Goal: Task Accomplishment & Management: Manage account settings

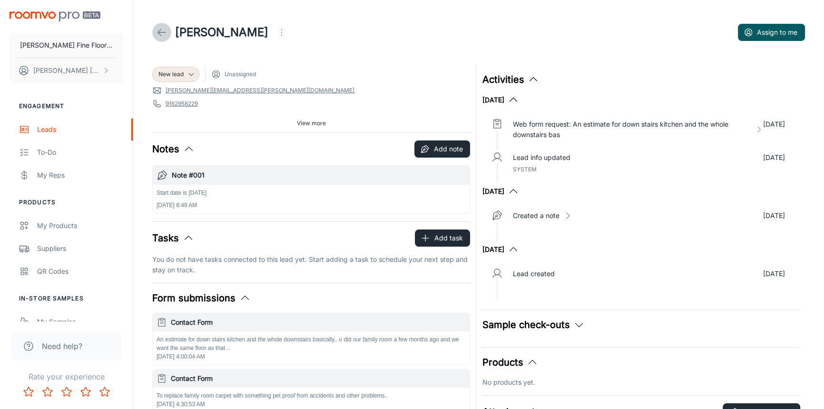
click at [165, 36] on icon at bounding box center [161, 32] width 11 height 11
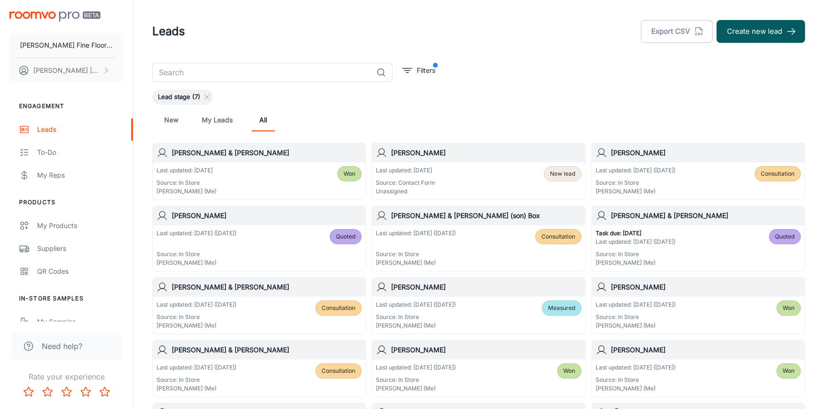
click at [701, 159] on div "[PERSON_NAME]" at bounding box center [698, 152] width 213 height 19
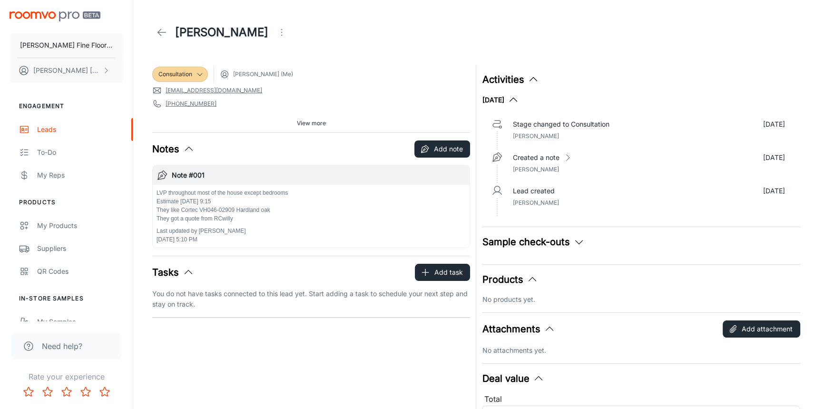
click at [279, 34] on icon "Open menu" at bounding box center [281, 32] width 11 height 11
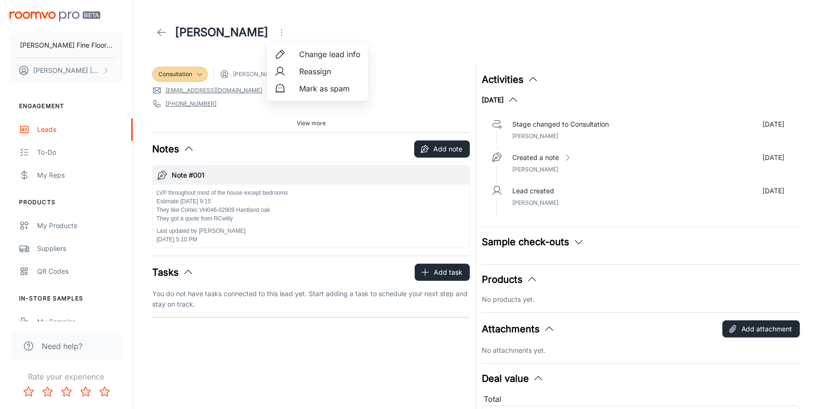
click at [317, 55] on span "Change lead info" at bounding box center [329, 54] width 61 height 11
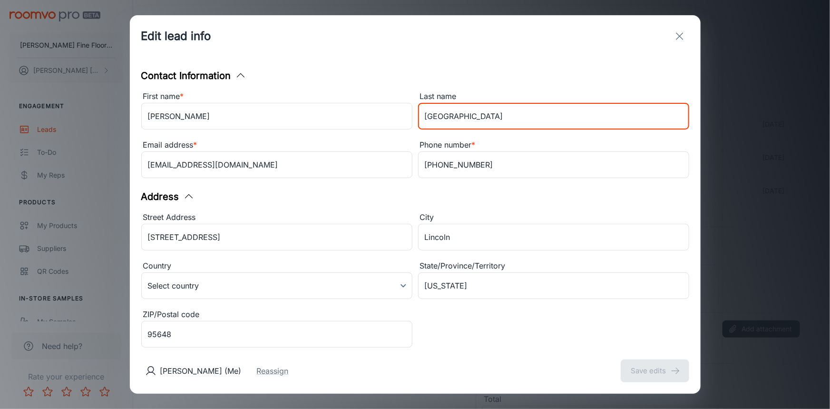
click at [444, 116] on input "[GEOGRAPHIC_DATA]" at bounding box center [553, 116] width 271 height 27
type input "[GEOGRAPHIC_DATA]"
click at [188, 166] on input "[EMAIL_ADDRESS][DOMAIN_NAME]" at bounding box center [276, 164] width 271 height 27
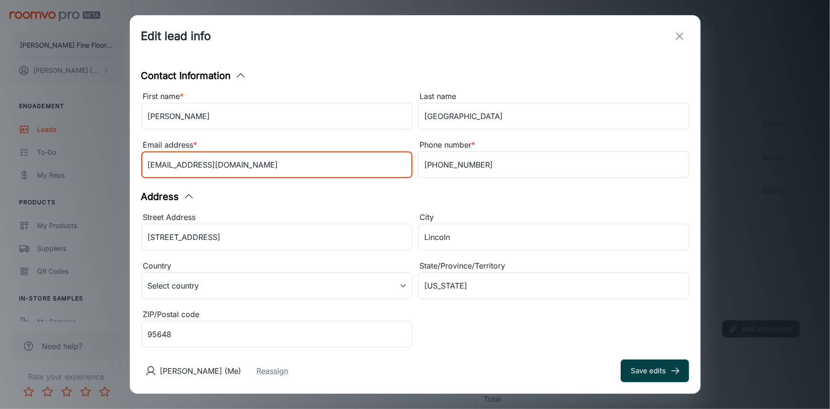
type input "[EMAIL_ADDRESS][DOMAIN_NAME]"
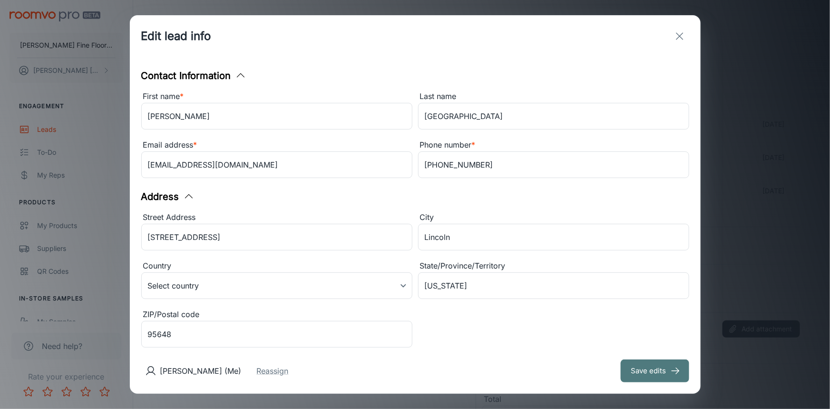
click at [648, 374] on button "Save edits" at bounding box center [655, 370] width 69 height 23
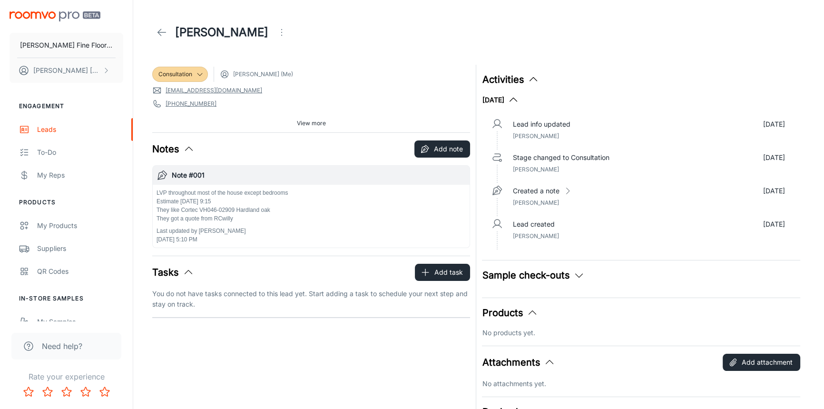
click at [299, 124] on span "View more" at bounding box center [311, 123] width 29 height 9
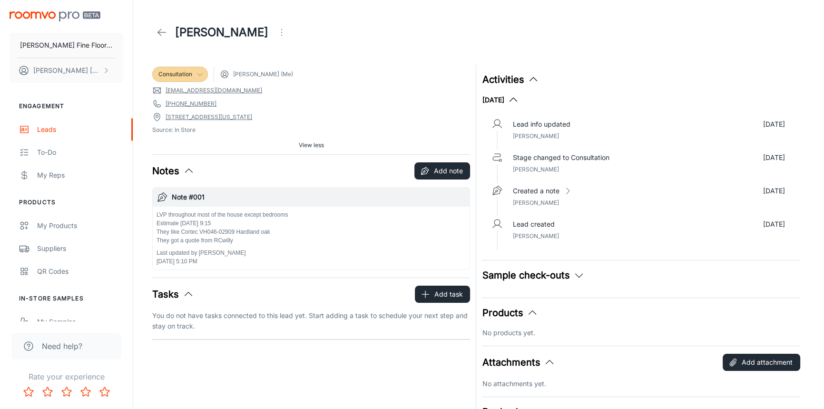
click at [196, 71] on icon at bounding box center [200, 74] width 8 height 8
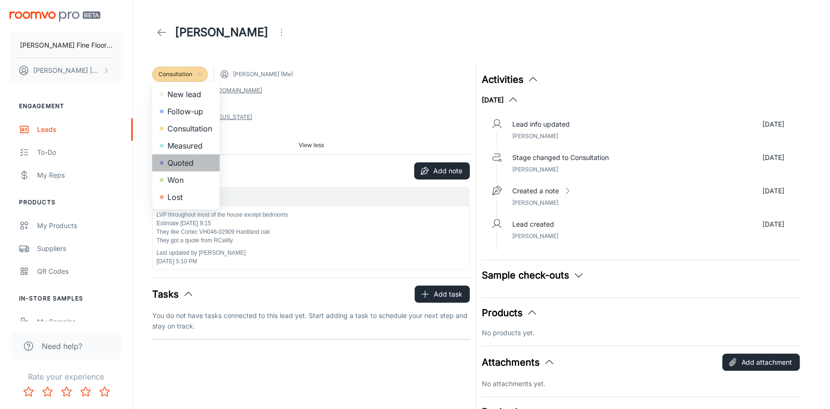
click at [184, 163] on li "Quoted" at bounding box center [186, 162] width 68 height 17
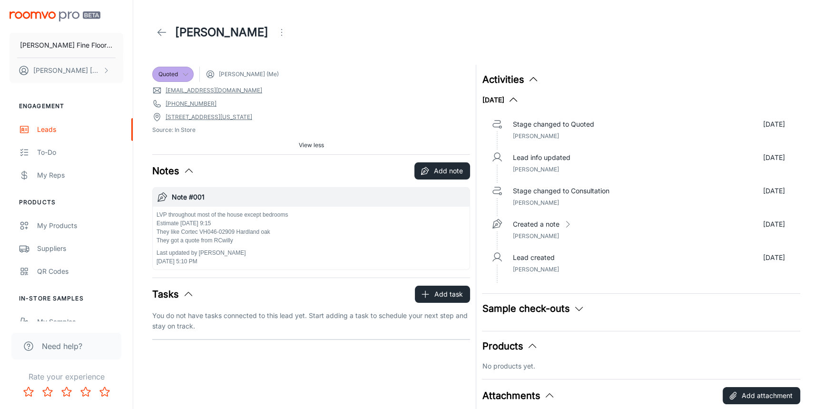
click at [161, 28] on icon at bounding box center [161, 32] width 11 height 11
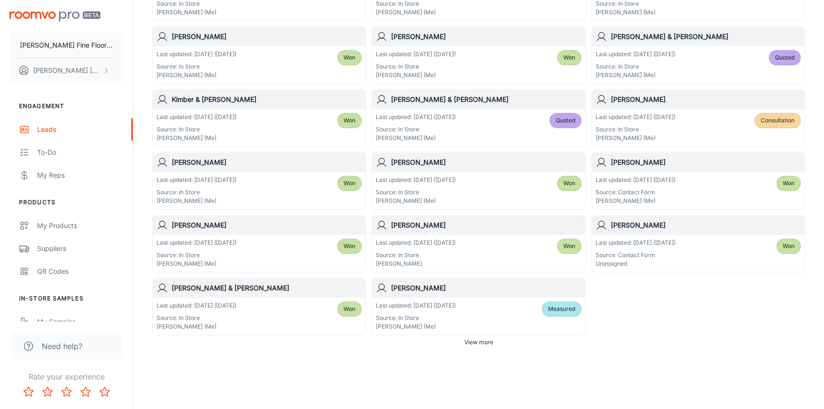
scroll to position [526, 0]
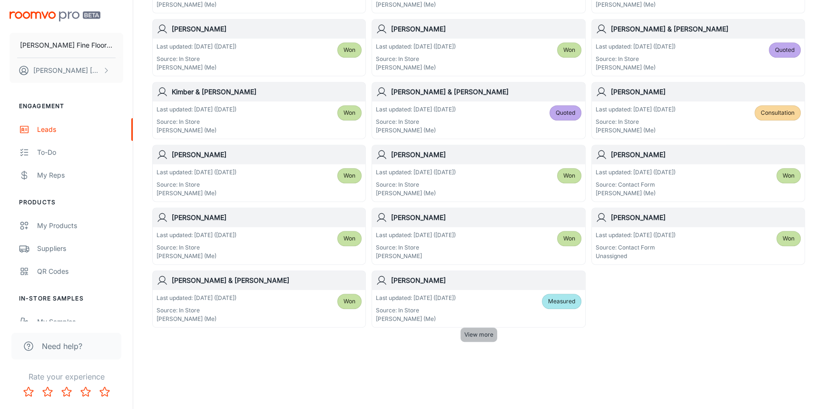
click at [477, 335] on span "View more" at bounding box center [478, 334] width 29 height 9
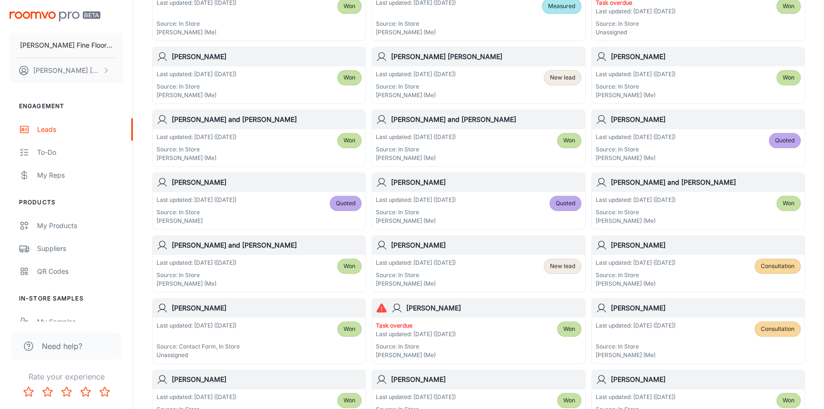
scroll to position [829, 0]
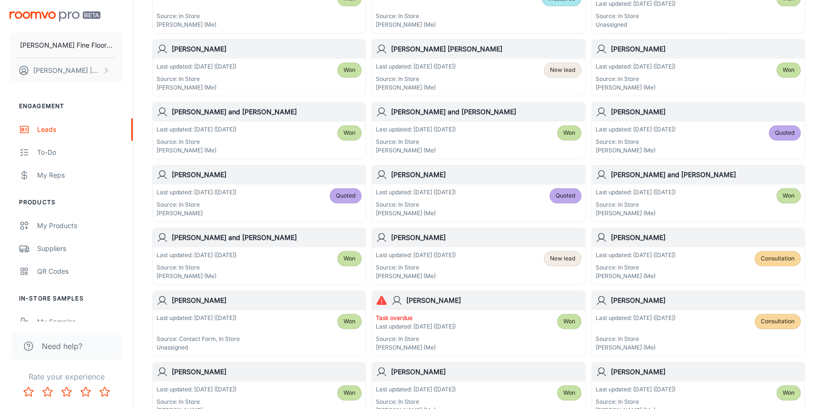
click at [688, 299] on h6 "[PERSON_NAME]" at bounding box center [706, 300] width 190 height 10
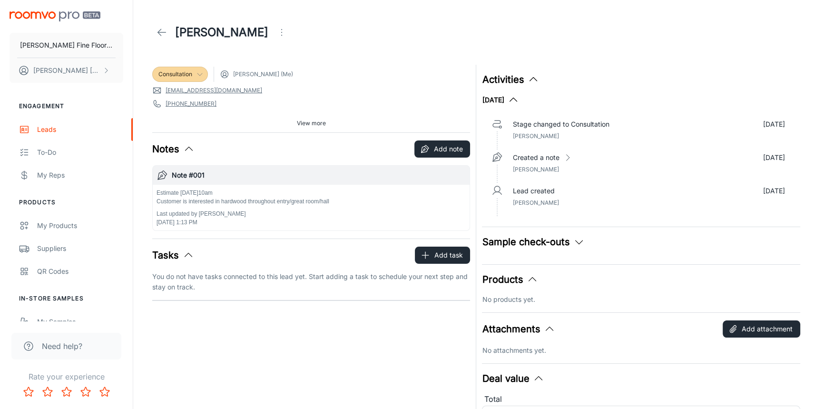
click at [196, 73] on icon at bounding box center [200, 74] width 8 height 8
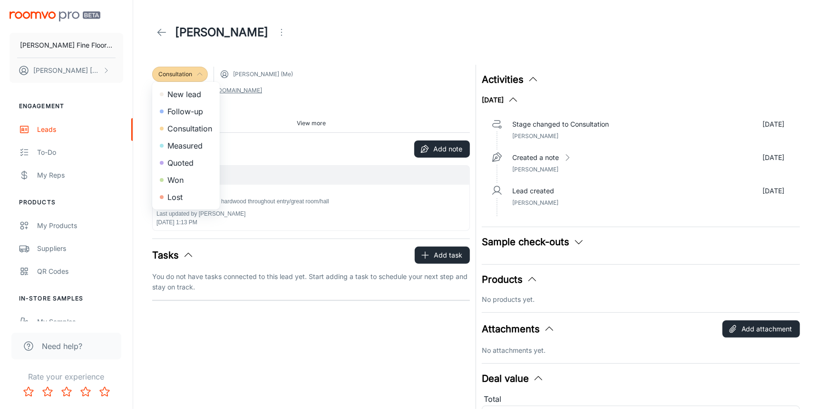
click at [178, 180] on li "Won" at bounding box center [186, 179] width 68 height 17
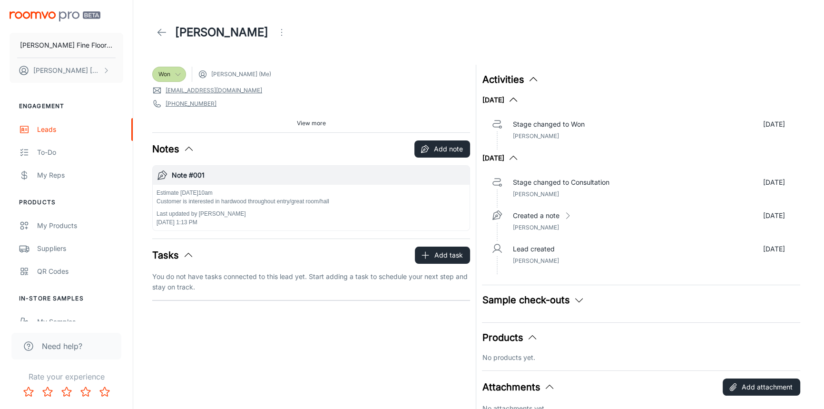
click at [160, 28] on icon at bounding box center [161, 32] width 11 height 11
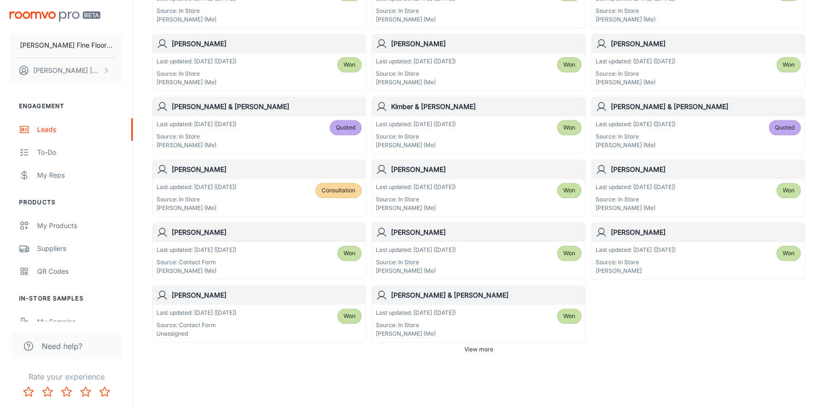
scroll to position [518, 0]
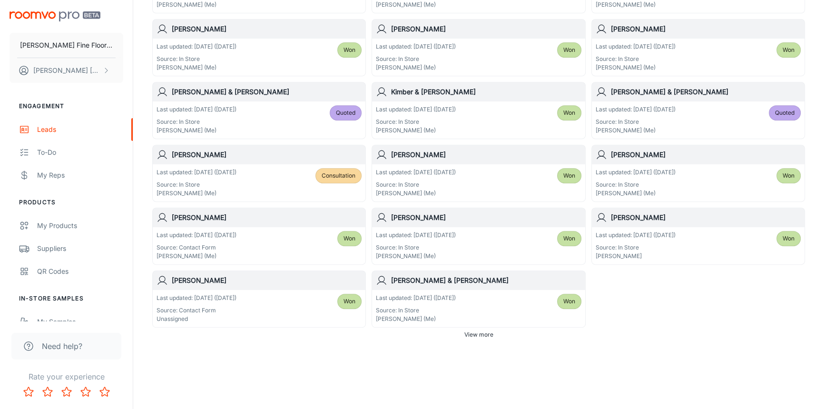
click at [478, 334] on span "View more" at bounding box center [478, 334] width 29 height 9
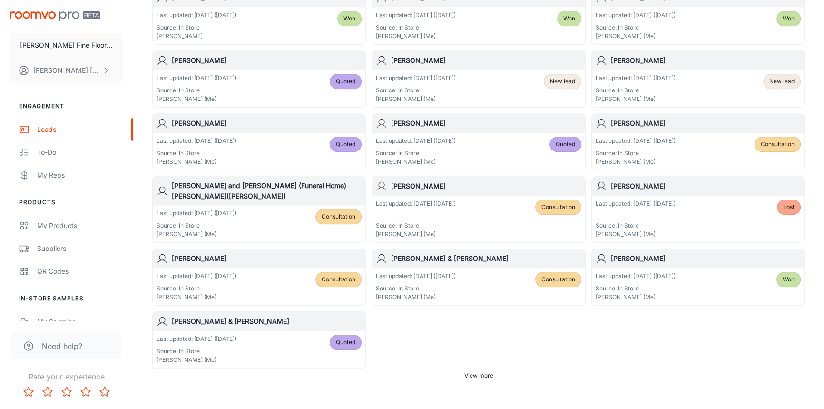
scroll to position [1210, 0]
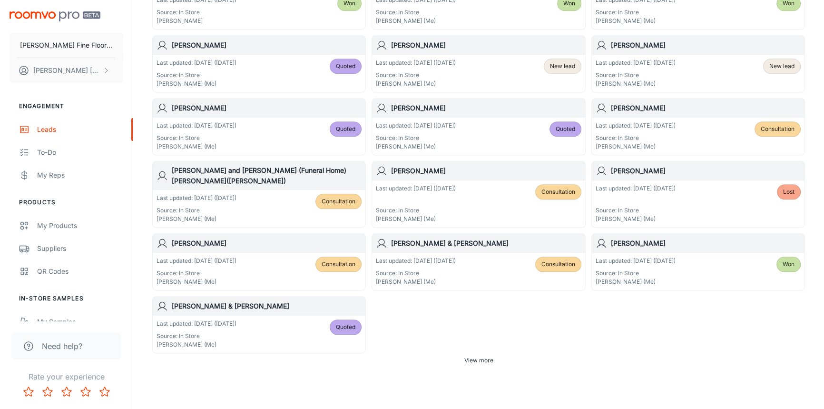
click at [255, 301] on h6 "[PERSON_NAME] & [PERSON_NAME]" at bounding box center [267, 306] width 190 height 10
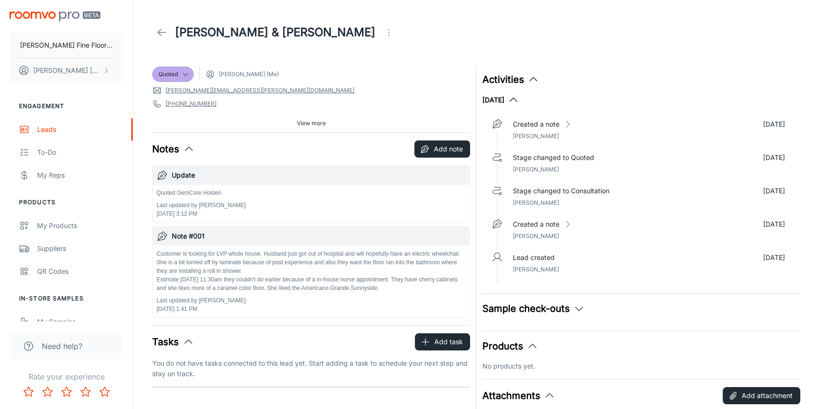
click at [313, 121] on span "View more" at bounding box center [311, 123] width 29 height 9
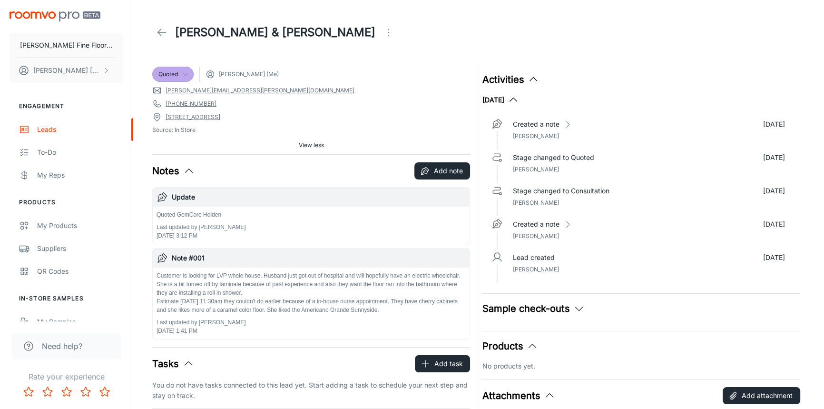
click at [184, 72] on icon at bounding box center [186, 74] width 8 height 8
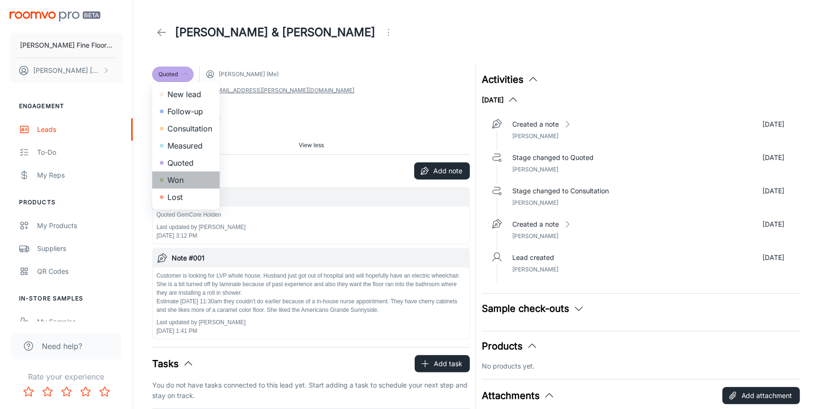
click at [181, 179] on li "Won" at bounding box center [186, 179] width 68 height 17
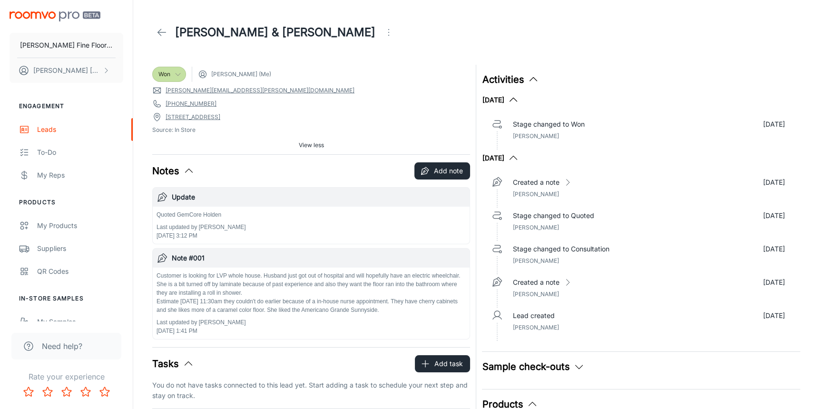
click at [159, 35] on icon at bounding box center [161, 32] width 11 height 11
